Goal: Navigation & Orientation: Find specific page/section

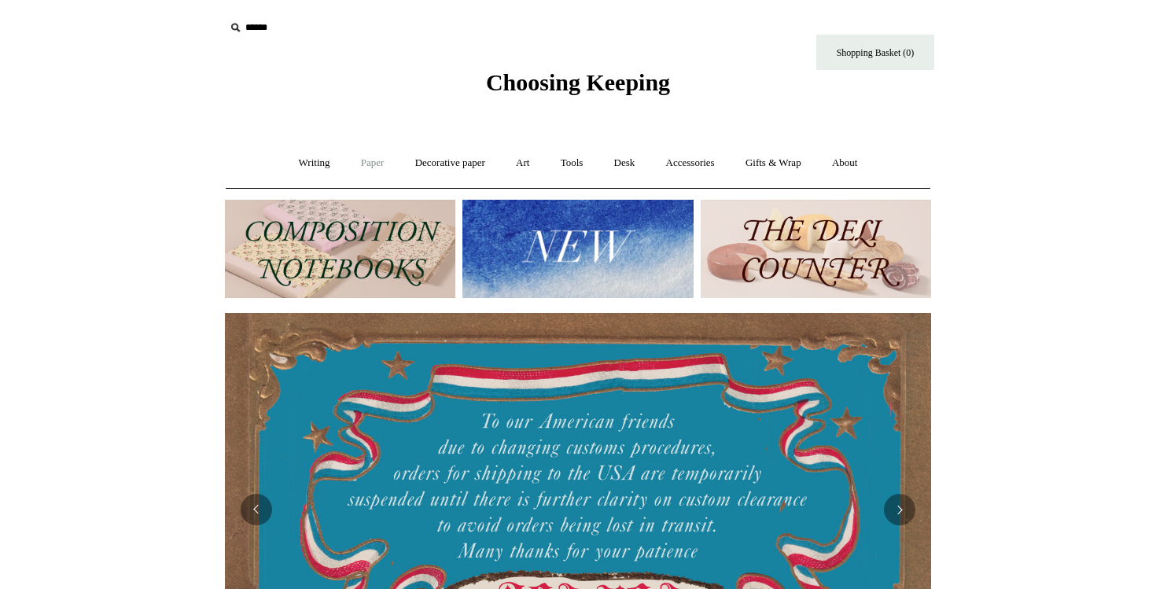
click at [374, 167] on link "Paper +" at bounding box center [373, 163] width 52 height 42
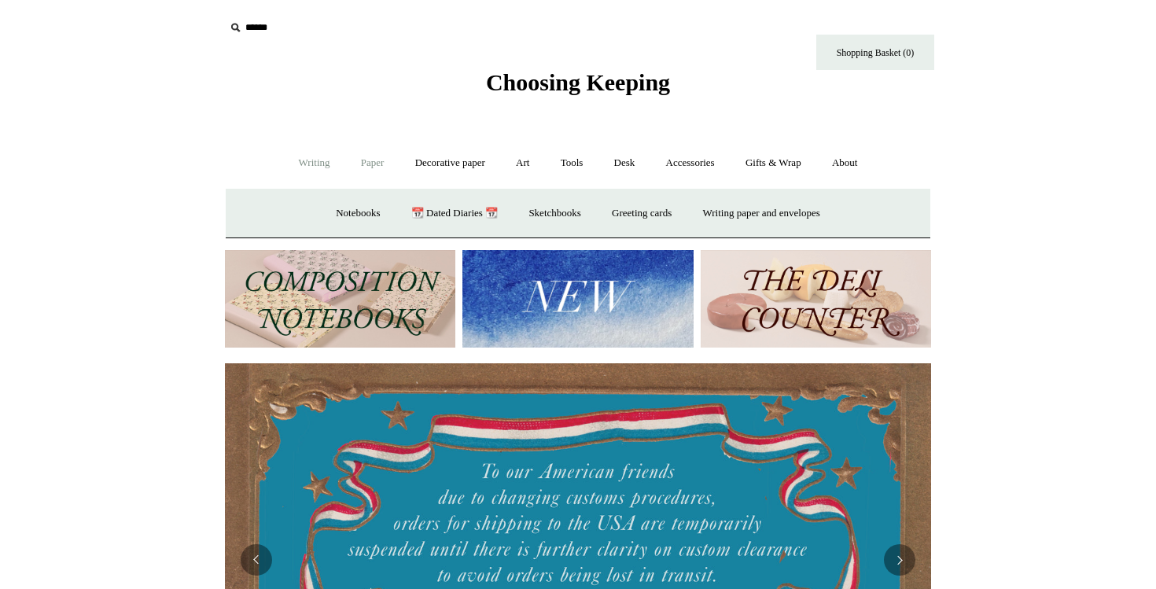
click at [310, 165] on link "Writing +" at bounding box center [315, 163] width 60 height 42
click at [310, 215] on link "Pens by brand +" at bounding box center [298, 214] width 86 height 42
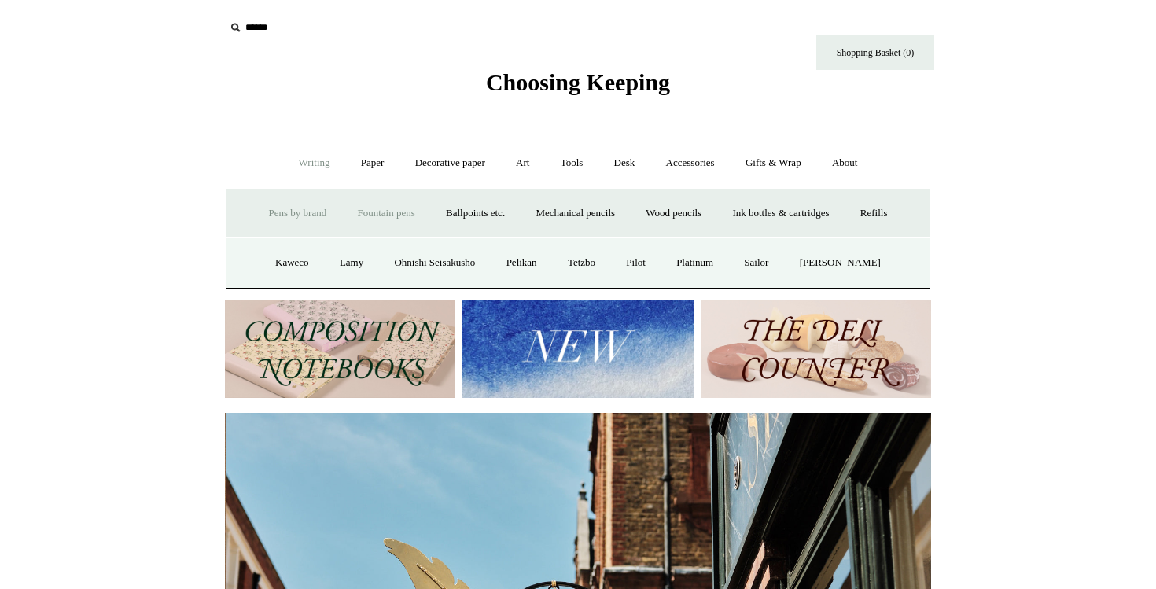
scroll to position [0, 706]
click at [686, 171] on link "Accessories +" at bounding box center [690, 163] width 77 height 42
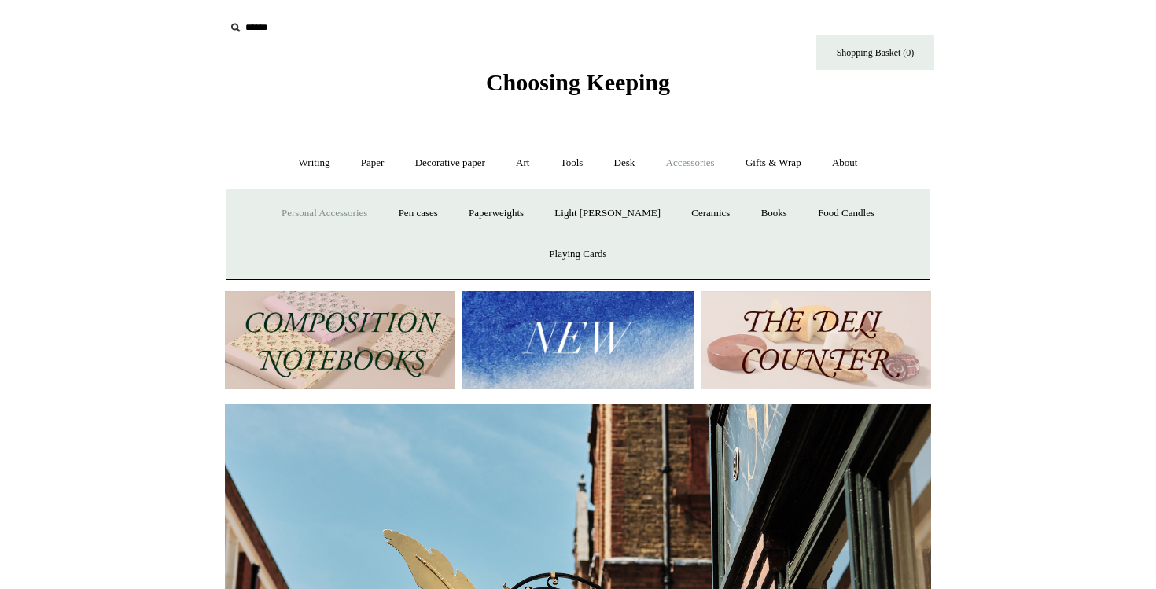
click at [327, 213] on link "Personal Accessories +" at bounding box center [324, 214] width 114 height 42
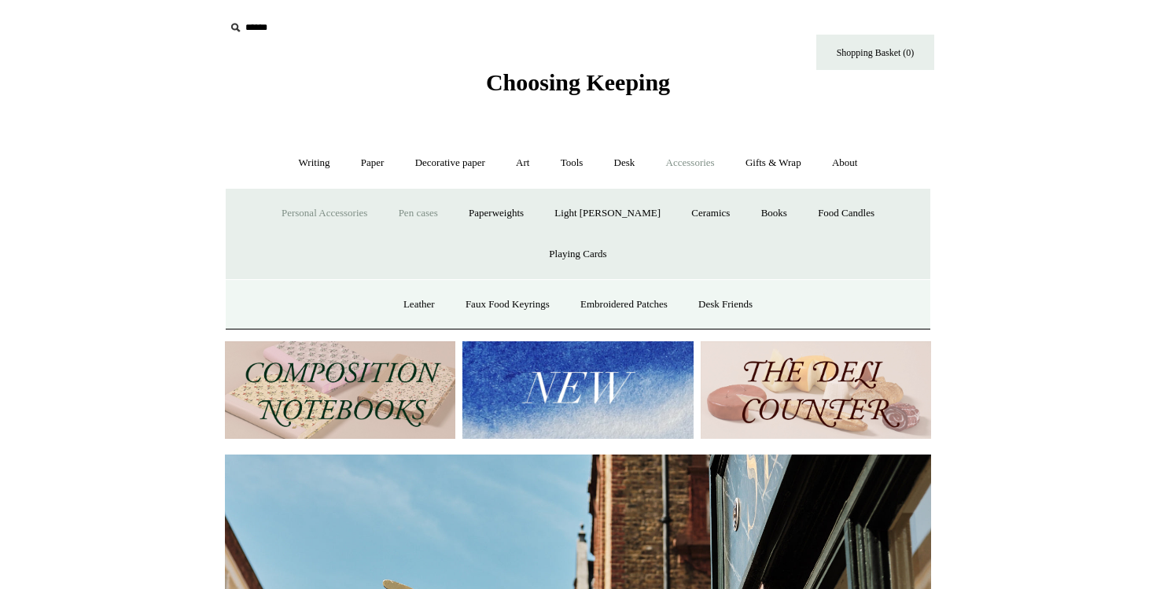
click at [395, 222] on link "Pen cases" at bounding box center [418, 214] width 68 height 42
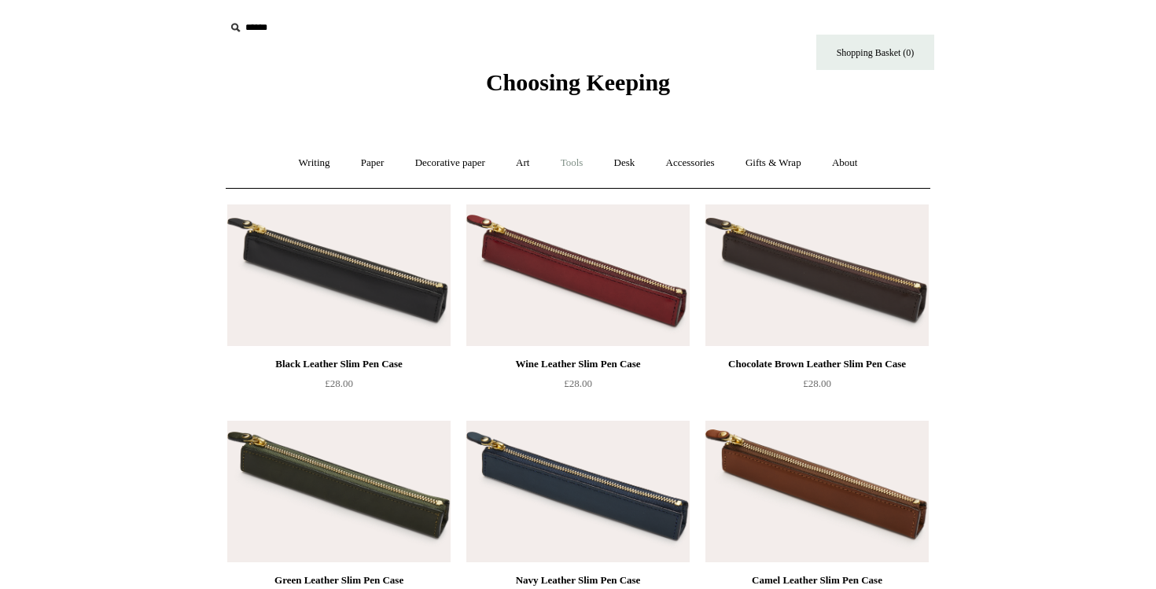
click at [571, 156] on link "Tools +" at bounding box center [571, 163] width 51 height 42
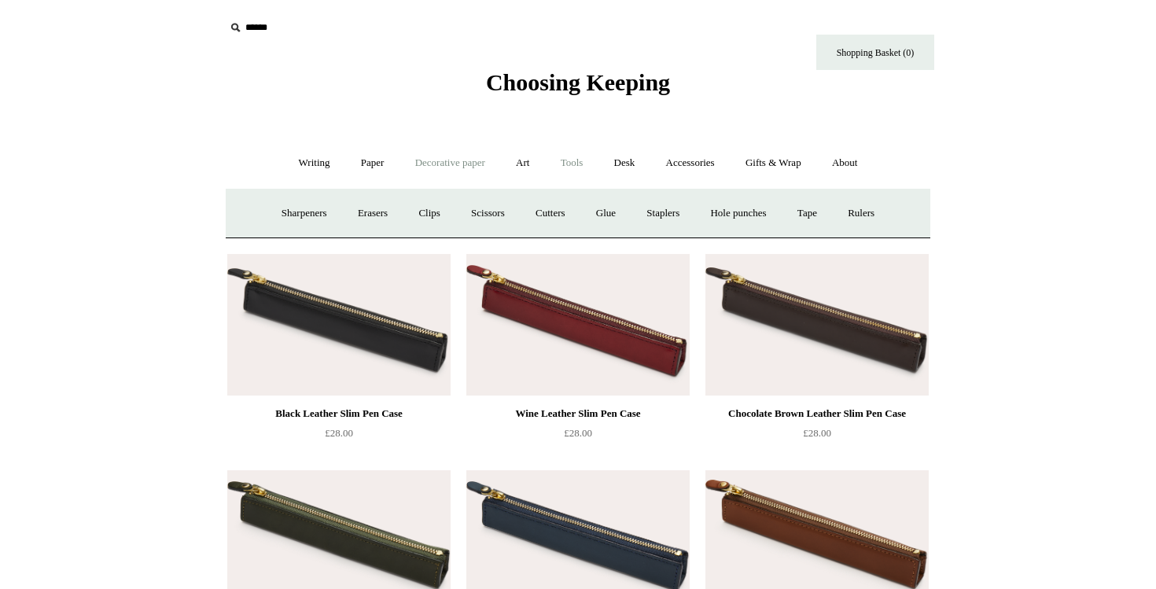
click at [430, 159] on link "Decorative paper +" at bounding box center [450, 163] width 98 height 42
click at [325, 215] on link "All" at bounding box center [339, 214] width 42 height 42
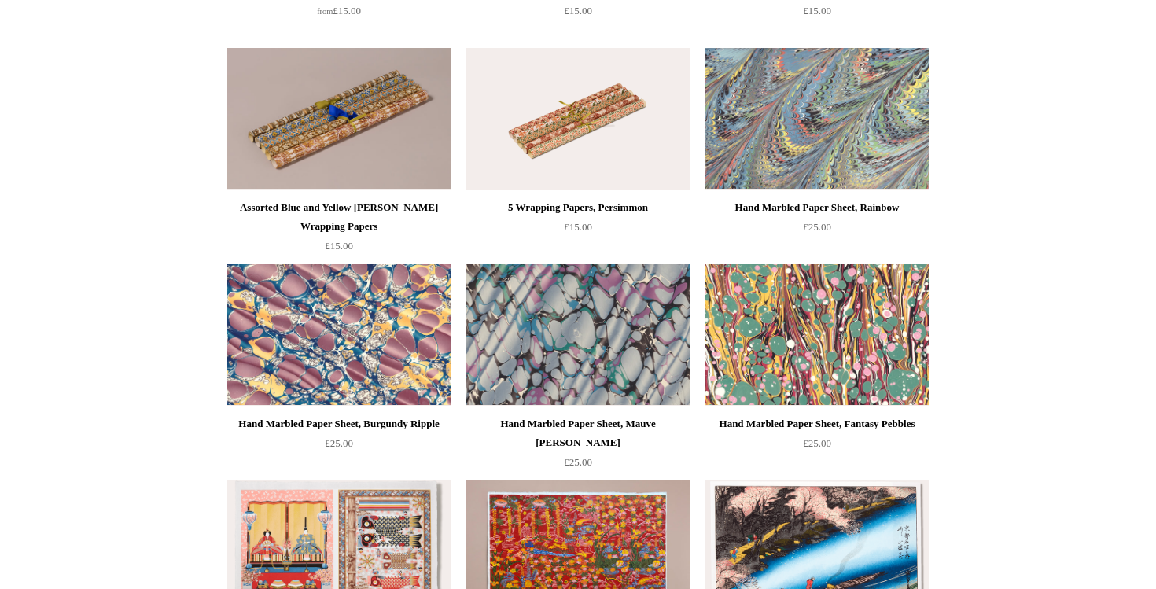
scroll to position [2796, 0]
